Goal: Task Accomplishment & Management: Manage account settings

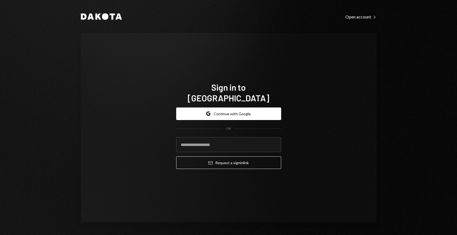
type input "**********"
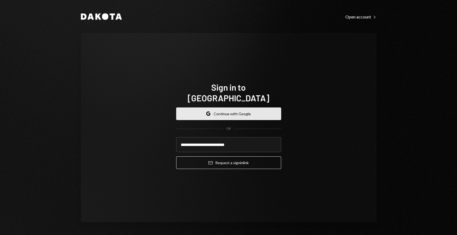
click at [226, 111] on button "Google Continue with Google" at bounding box center [228, 114] width 105 height 13
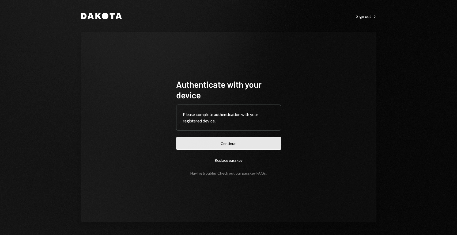
click at [257, 144] on button "Continue" at bounding box center [228, 143] width 105 height 13
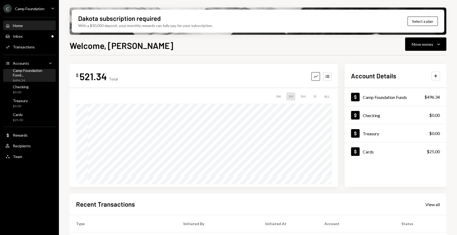
click at [35, 75] on div "Camp Foundation Fund..." at bounding box center [33, 72] width 41 height 9
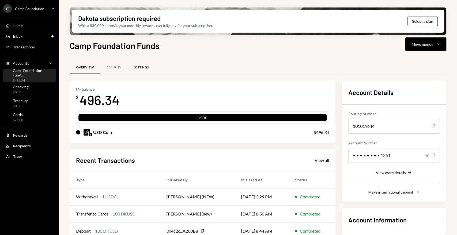
click at [141, 68] on div "Settings" at bounding box center [141, 67] width 14 height 5
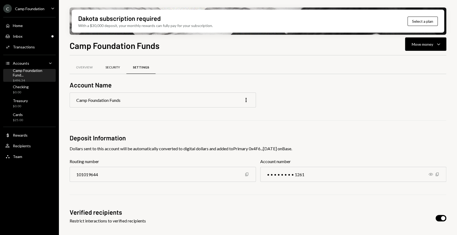
click at [116, 67] on div "Security" at bounding box center [112, 67] width 14 height 5
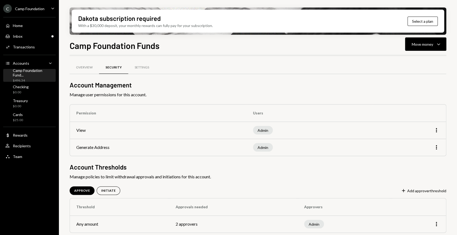
scroll to position [2, 0]
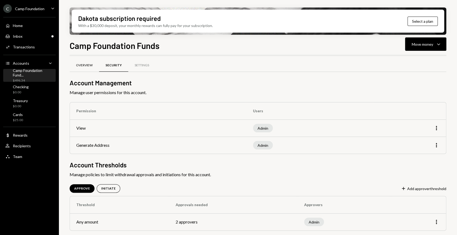
click at [88, 69] on div "Overview" at bounding box center [84, 65] width 29 height 13
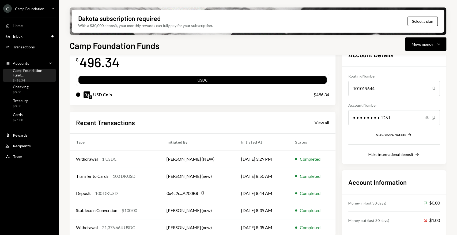
scroll to position [55, 0]
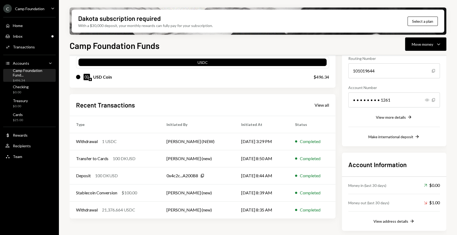
click at [29, 8] on div "Camp Foundation" at bounding box center [29, 8] width 29 height 5
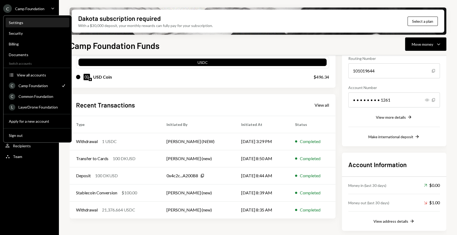
click at [30, 25] on div "Settings" at bounding box center [37, 22] width 57 height 9
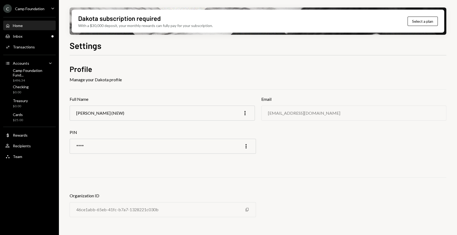
click at [22, 27] on div "Home" at bounding box center [18, 25] width 10 height 5
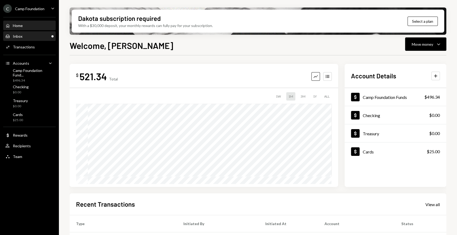
click at [21, 38] on div "Inbox" at bounding box center [18, 36] width 10 height 5
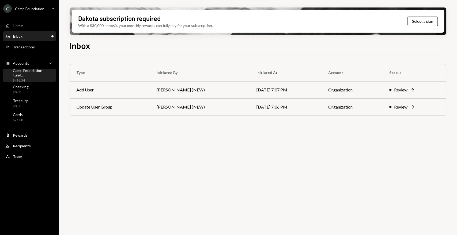
click at [30, 74] on div "Camp Foundation Fund..." at bounding box center [33, 72] width 41 height 9
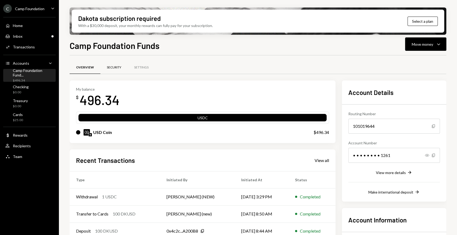
click at [116, 66] on div "Security" at bounding box center [114, 67] width 14 height 5
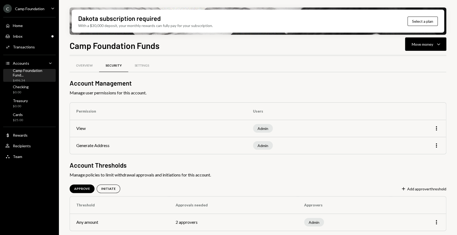
scroll to position [2, 0]
click at [142, 64] on div "Settings" at bounding box center [142, 65] width 14 height 5
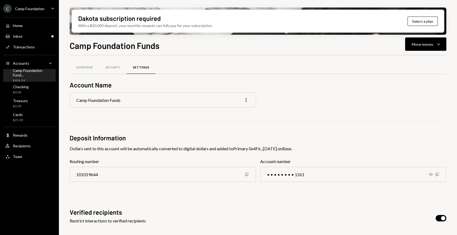
click at [245, 100] on icon "More" at bounding box center [246, 100] width 6 height 6
click at [146, 120] on div at bounding box center [258, 120] width 377 height 0
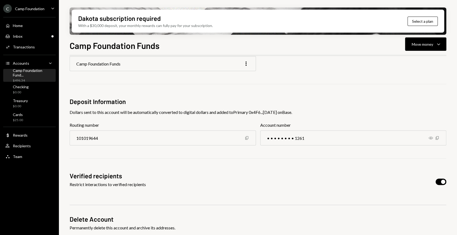
scroll to position [50, 0]
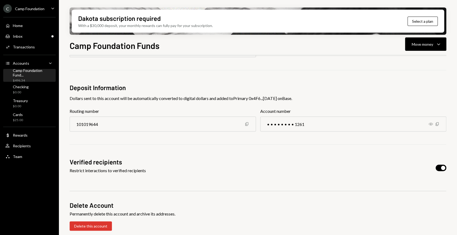
click at [40, 10] on div "Camp Foundation" at bounding box center [29, 8] width 29 height 5
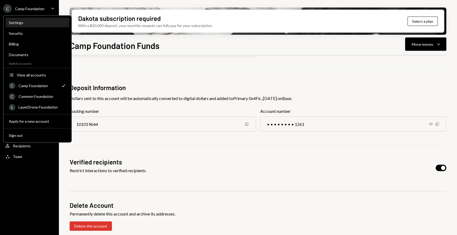
click at [24, 25] on div "Settings" at bounding box center [37, 22] width 57 height 9
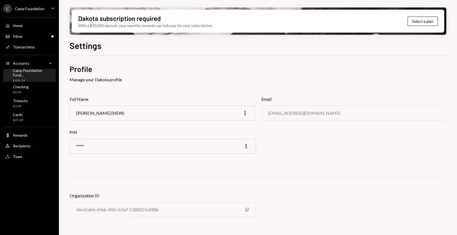
click at [43, 76] on div "Camp Foundation Fund... $496.34" at bounding box center [33, 75] width 41 height 15
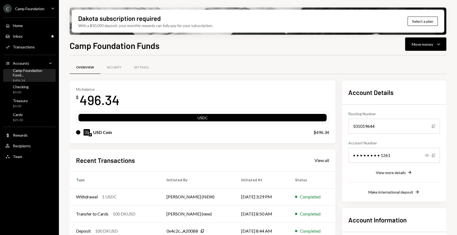
click at [41, 72] on div "Camp Foundation Fund..." at bounding box center [33, 72] width 41 height 9
click at [146, 66] on div "Settings" at bounding box center [141, 67] width 14 height 5
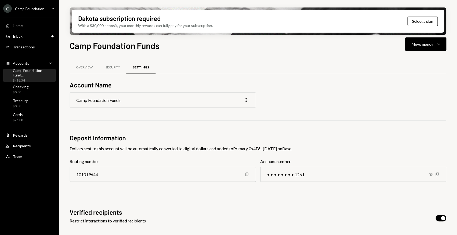
click at [47, 4] on div "C Camp Foundation Caret Down" at bounding box center [29, 8] width 59 height 9
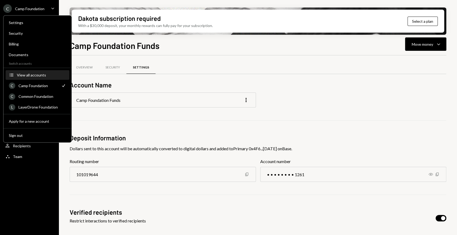
click at [42, 73] on div "View all accounts" at bounding box center [41, 75] width 49 height 5
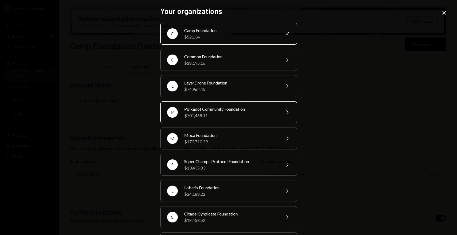
click at [231, 109] on div "Polkadot Community Foundation" at bounding box center [230, 109] width 93 height 6
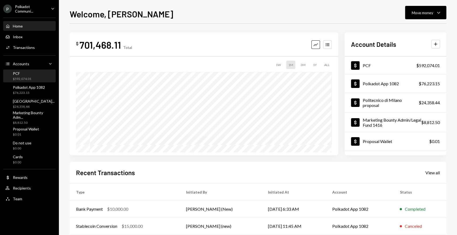
click at [28, 77] on div "$592,074.01" at bounding box center [22, 79] width 18 height 5
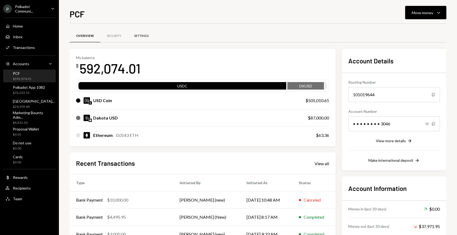
click at [141, 36] on div "Settings" at bounding box center [141, 36] width 14 height 5
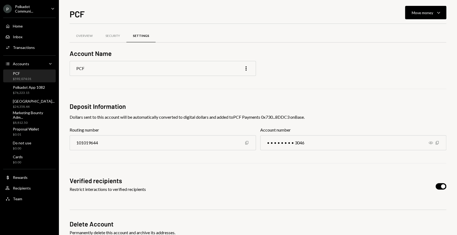
click at [27, 78] on div "$592,074.01" at bounding box center [22, 79] width 18 height 5
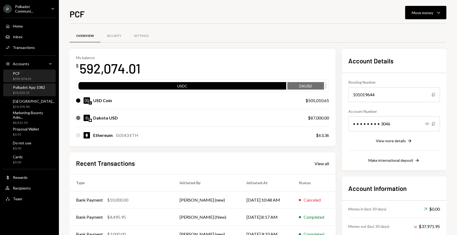
click at [23, 93] on div "$76,223.15" at bounding box center [29, 93] width 32 height 5
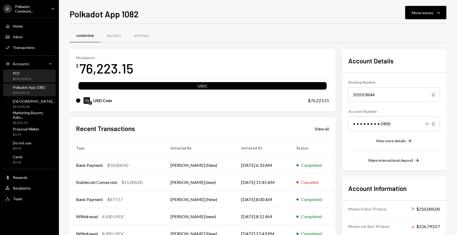
click at [28, 75] on div "PCF" at bounding box center [22, 73] width 18 height 5
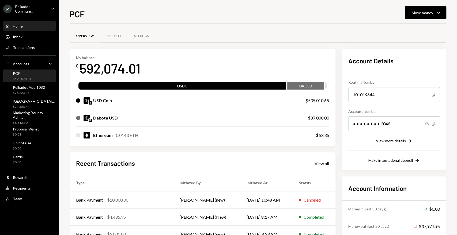
click at [33, 29] on div "Home Home" at bounding box center [29, 26] width 48 height 9
click at [42, 5] on div "Polkadot Communi..." at bounding box center [31, 8] width 32 height 9
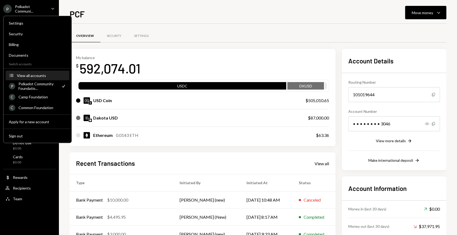
click at [32, 74] on div "View all accounts" at bounding box center [41, 75] width 49 height 5
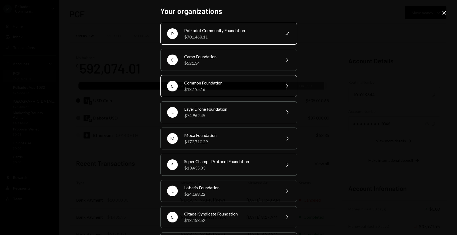
click at [216, 87] on div "$18,195.16" at bounding box center [230, 89] width 93 height 6
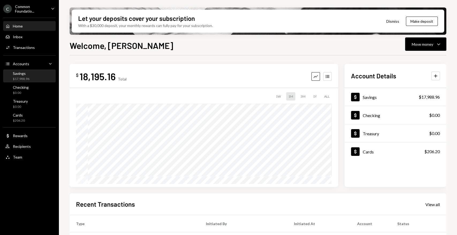
click at [26, 77] on div "$17,988.96" at bounding box center [21, 79] width 17 height 5
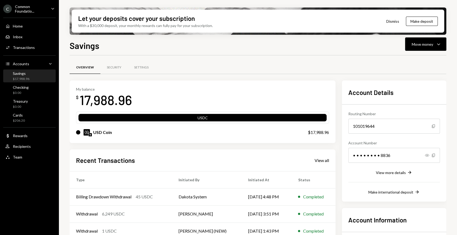
click at [396, 21] on button "Dismiss" at bounding box center [393, 21] width 26 height 13
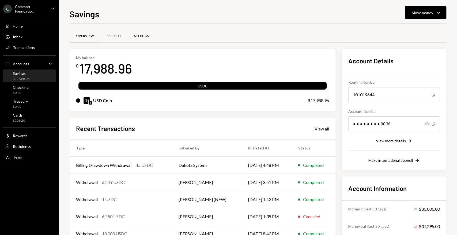
click at [141, 36] on div "Settings" at bounding box center [141, 36] width 14 height 5
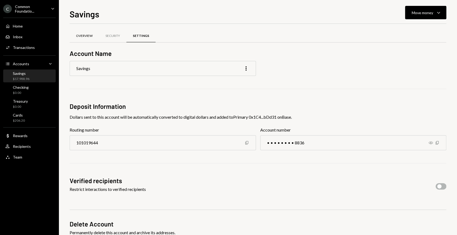
click at [84, 36] on div "Overview" at bounding box center [84, 36] width 17 height 5
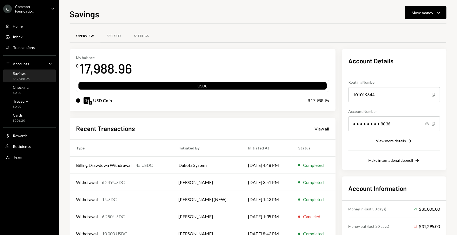
click at [31, 76] on div "Savings $17,988.96" at bounding box center [29, 76] width 48 height 10
click at [29, 10] on div "Common Foundatio..." at bounding box center [31, 8] width 32 height 9
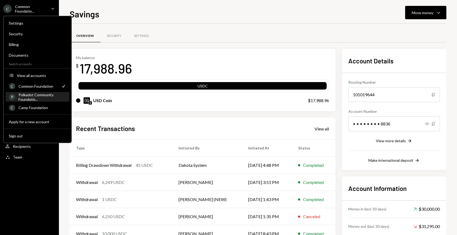
click at [43, 96] on div "Polkadot Community Foundatio..." at bounding box center [42, 97] width 48 height 9
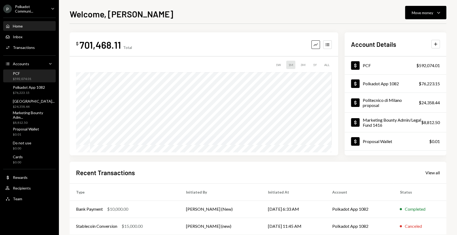
click at [33, 74] on div "PCF $592,074.01" at bounding box center [29, 76] width 48 height 10
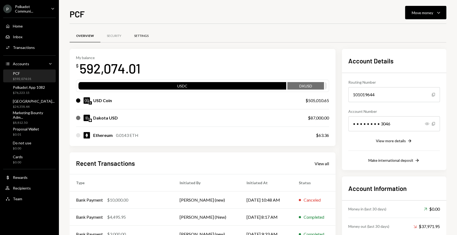
click at [139, 34] on div "Settings" at bounding box center [141, 36] width 14 height 5
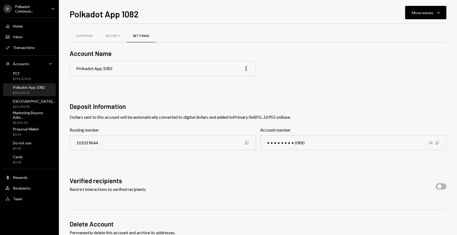
click at [38, 86] on div "Polkadot App 1082" at bounding box center [29, 87] width 32 height 5
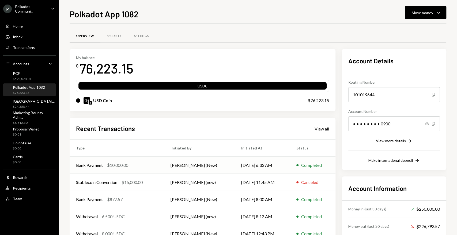
click at [110, 166] on div "$10,000.00" at bounding box center [117, 165] width 21 height 6
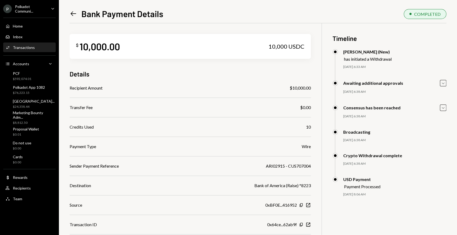
click at [73, 13] on icon "Left Arrow" at bounding box center [73, 13] width 7 height 7
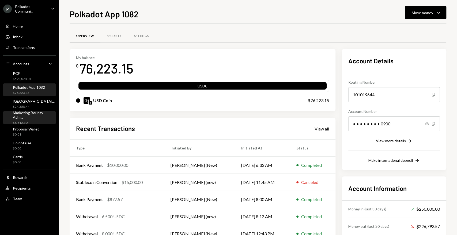
click at [23, 118] on div "Marketing Bounty Adm... $8,812.50" at bounding box center [33, 118] width 41 height 15
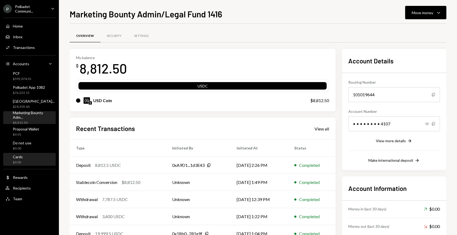
click at [28, 160] on div "Cards $0.00" at bounding box center [29, 160] width 48 height 10
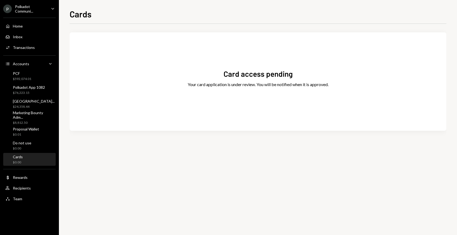
click at [321, 89] on div "Card access pending Your card application is under review. You will be notified…" at bounding box center [258, 82] width 377 height 86
click at [26, 70] on div "PCF $592,074.01" at bounding box center [29, 76] width 48 height 12
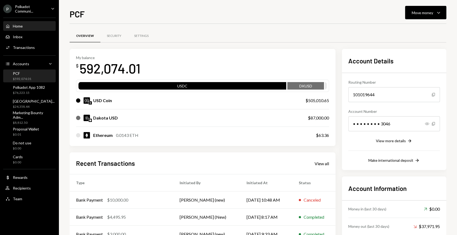
click at [26, 23] on div "Home Home" at bounding box center [29, 26] width 48 height 9
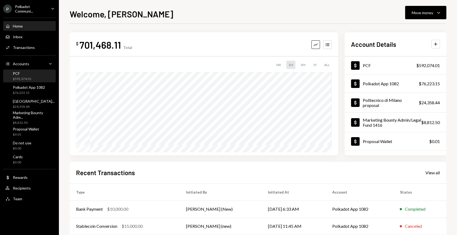
click at [35, 76] on div "PCF $592,074.01" at bounding box center [29, 76] width 48 height 10
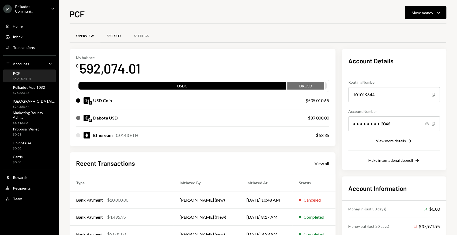
click at [120, 36] on div "Security" at bounding box center [114, 36] width 14 height 5
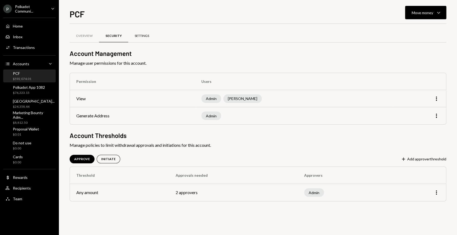
click at [147, 36] on div "Settings" at bounding box center [142, 36] width 14 height 5
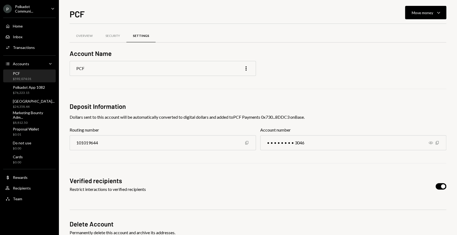
click at [35, 73] on div "PCF $592,074.01" at bounding box center [29, 76] width 48 height 10
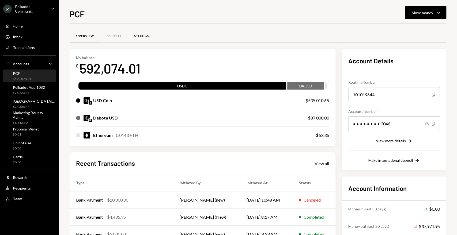
click at [145, 35] on div "Settings" at bounding box center [141, 36] width 14 height 5
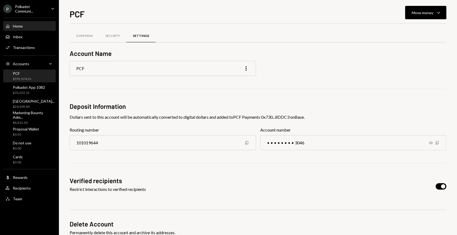
click at [26, 27] on div "Home Home" at bounding box center [29, 26] width 48 height 5
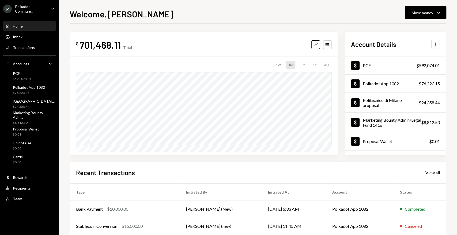
click at [40, 10] on div "Polkadot Communi..." at bounding box center [31, 8] width 32 height 9
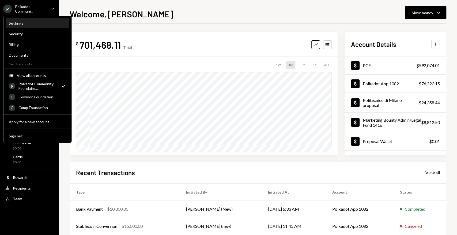
click at [21, 23] on div "Settings" at bounding box center [37, 23] width 57 height 5
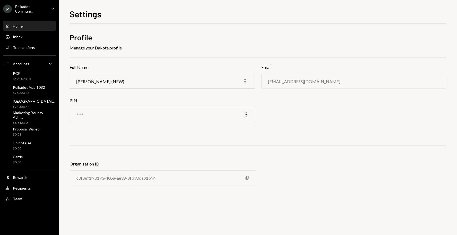
click at [21, 26] on div "Home" at bounding box center [18, 26] width 10 height 5
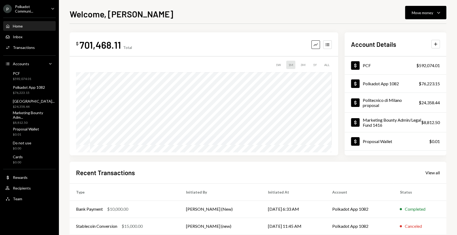
click at [327, 65] on div "ALL" at bounding box center [327, 65] width 10 height 8
click at [29, 77] on div "$592,074.01" at bounding box center [22, 79] width 18 height 5
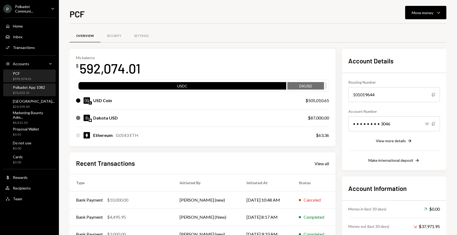
click at [29, 91] on div "$76,223.15" at bounding box center [29, 93] width 32 height 5
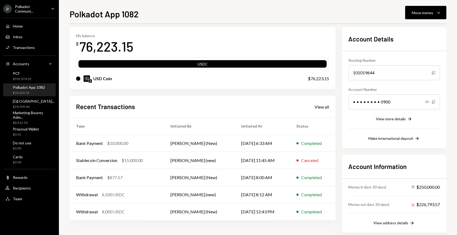
scroll to position [30, 0]
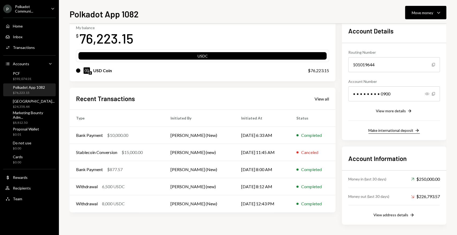
click at [395, 132] on div "Make international deposit" at bounding box center [390, 130] width 45 height 5
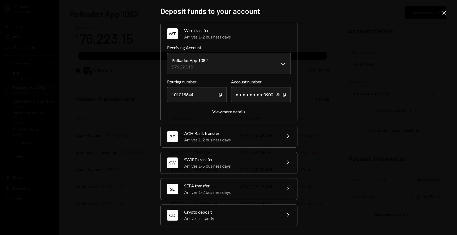
click at [244, 158] on div "SWIFT transfer" at bounding box center [231, 160] width 94 height 6
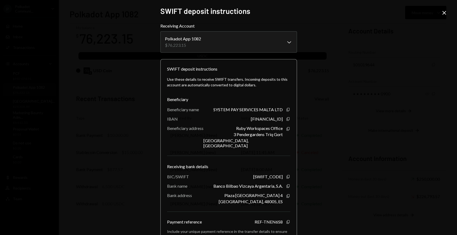
scroll to position [39, 0]
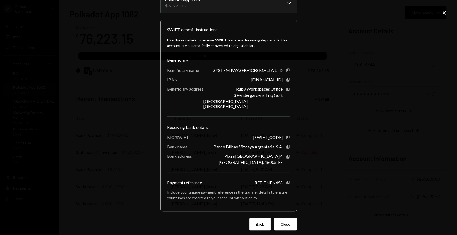
click at [262, 222] on button "Back" at bounding box center [259, 224] width 21 height 13
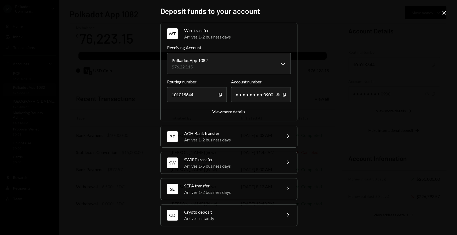
click at [445, 9] on div "**********" at bounding box center [228, 117] width 457 height 235
click at [445, 13] on icon "Close" at bounding box center [444, 13] width 6 height 6
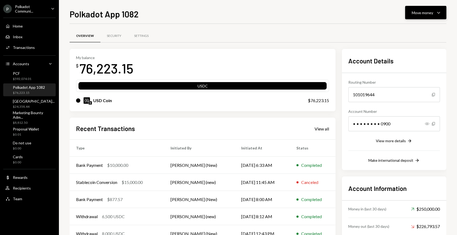
click at [433, 14] on div "Move money Caret Down" at bounding box center [426, 12] width 28 height 6
click at [415, 29] on div "Send" at bounding box center [421, 29] width 39 height 6
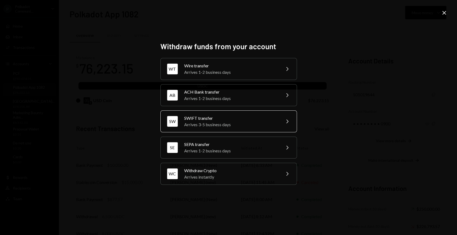
click at [235, 122] on div "Arrives 3-5 business days" at bounding box center [230, 125] width 93 height 6
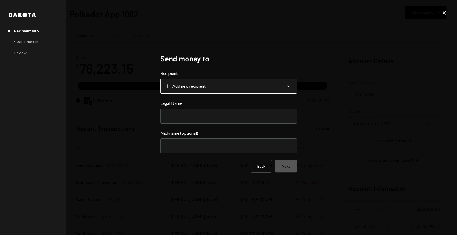
click at [200, 88] on body "P Polkadot Communi... Caret Down Home Home Inbox Inbox Activities Transactions …" at bounding box center [228, 117] width 457 height 235
click at [393, 98] on div "**********" at bounding box center [228, 117] width 457 height 235
click at [443, 12] on icon "Close" at bounding box center [444, 13] width 6 height 6
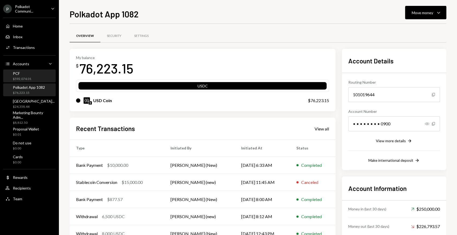
click at [29, 77] on div "$592,074.01" at bounding box center [22, 79] width 18 height 5
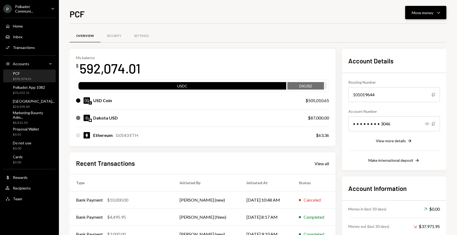
click at [441, 12] on icon "Caret Down" at bounding box center [438, 12] width 6 height 6
click at [411, 31] on div "Send" at bounding box center [421, 29] width 39 height 6
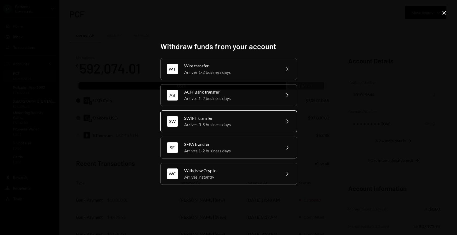
click at [216, 128] on div "Arrives 3-5 business days" at bounding box center [230, 125] width 93 height 6
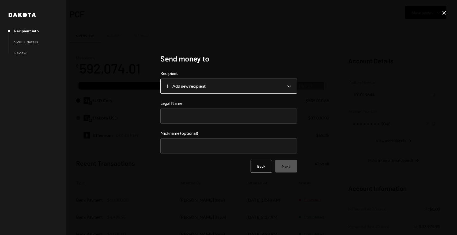
click at [283, 85] on body "P Polkadot Communi... Caret Down Home Home Inbox Inbox Activities Transactions …" at bounding box center [228, 117] width 457 height 235
click at [448, 13] on div "**********" at bounding box center [228, 117] width 457 height 235
click at [445, 13] on icon "Close" at bounding box center [444, 13] width 6 height 6
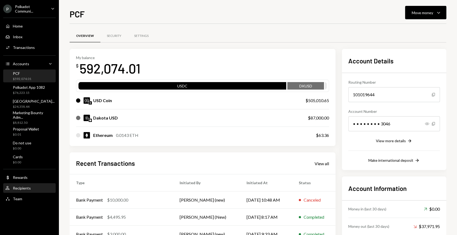
click at [25, 188] on div "Recipients" at bounding box center [22, 188] width 18 height 5
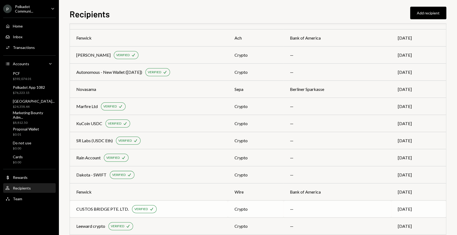
scroll to position [62, 0]
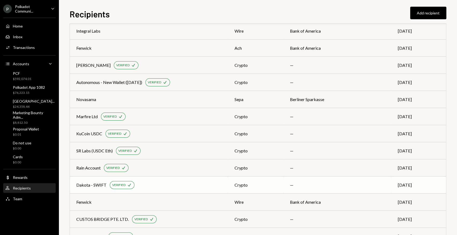
click at [183, 184] on div "Dakota - SWIFT VERIFIED Check" at bounding box center [148, 185] width 145 height 8
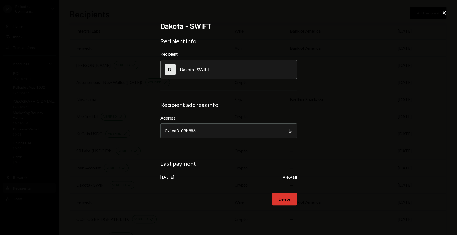
click at [286, 202] on button "Delete" at bounding box center [284, 199] width 25 height 13
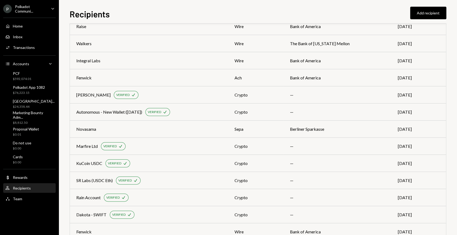
scroll to position [2, 0]
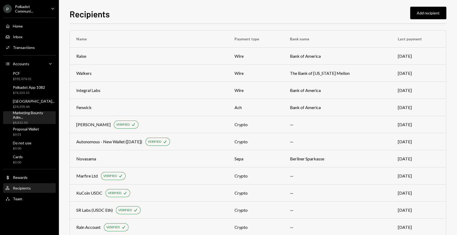
click at [29, 115] on div "Marketing Bounty Adm..." at bounding box center [33, 115] width 41 height 9
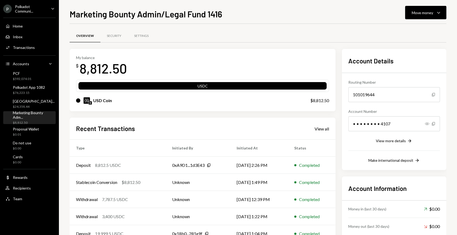
click at [30, 6] on div "Polkadot Communi..." at bounding box center [31, 8] width 32 height 9
